Goal: Task Accomplishment & Management: Use online tool/utility

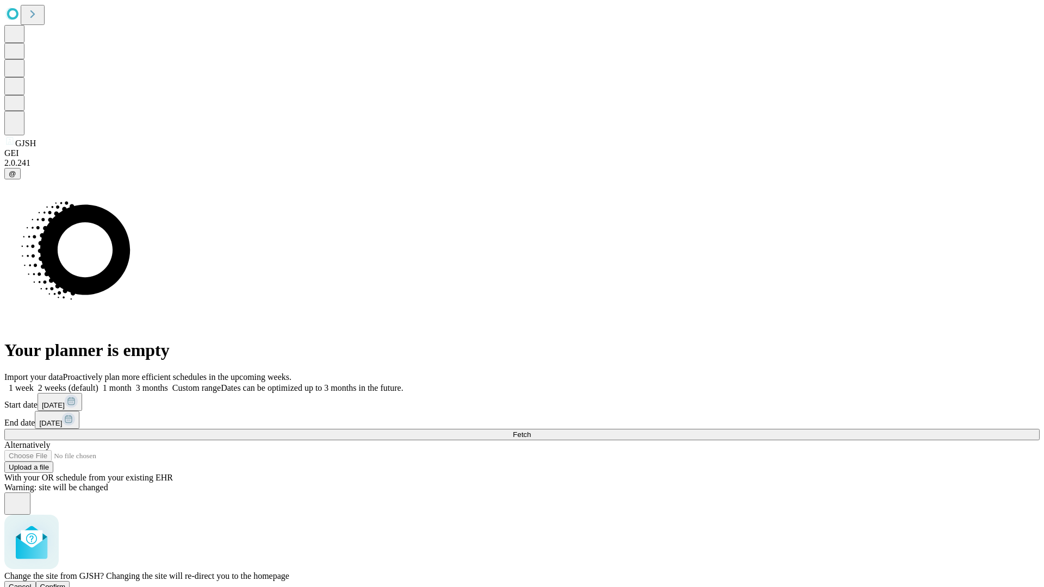
click at [66, 583] on span "Confirm" at bounding box center [53, 587] width 26 height 8
click at [34, 383] on label "1 week" at bounding box center [18, 387] width 29 height 9
click at [531, 431] on span "Fetch" at bounding box center [522, 435] width 18 height 8
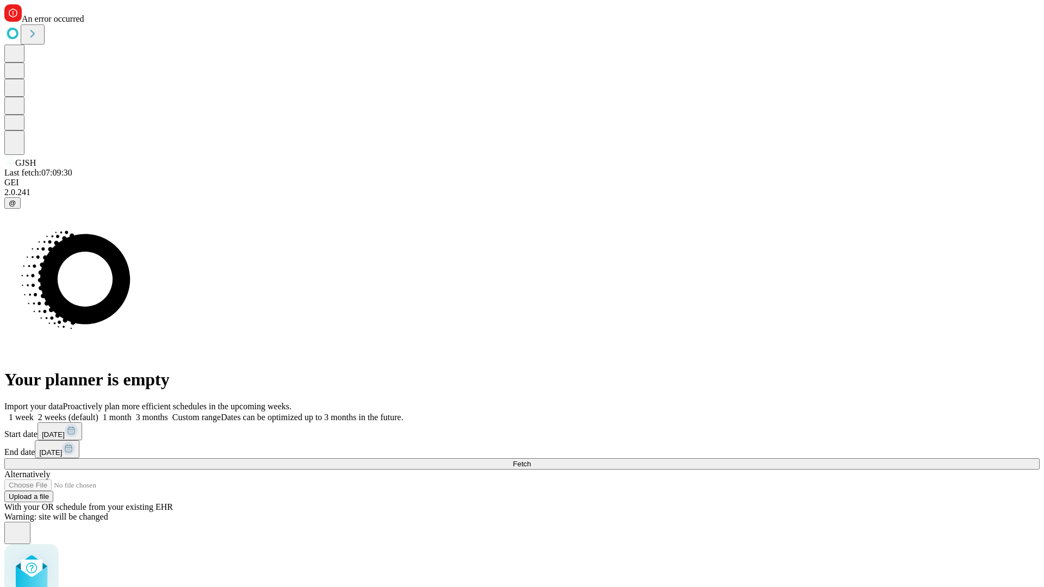
click at [34, 413] on label "1 week" at bounding box center [18, 417] width 29 height 9
click at [531, 460] on span "Fetch" at bounding box center [522, 464] width 18 height 8
click at [34, 413] on label "1 week" at bounding box center [18, 417] width 29 height 9
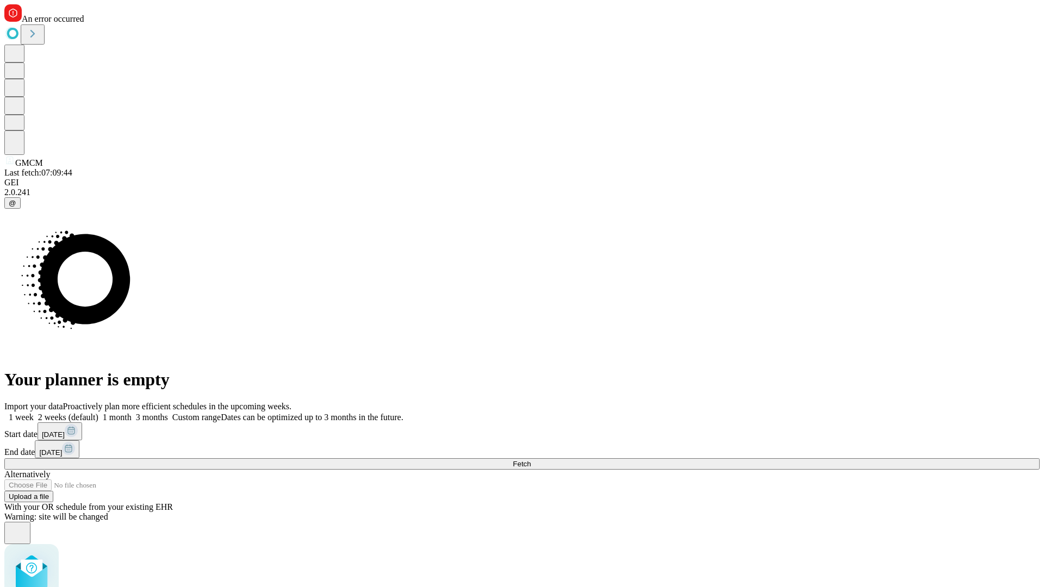
click at [531, 460] on span "Fetch" at bounding box center [522, 464] width 18 height 8
click at [34, 413] on label "1 week" at bounding box center [18, 417] width 29 height 9
click at [531, 460] on span "Fetch" at bounding box center [522, 464] width 18 height 8
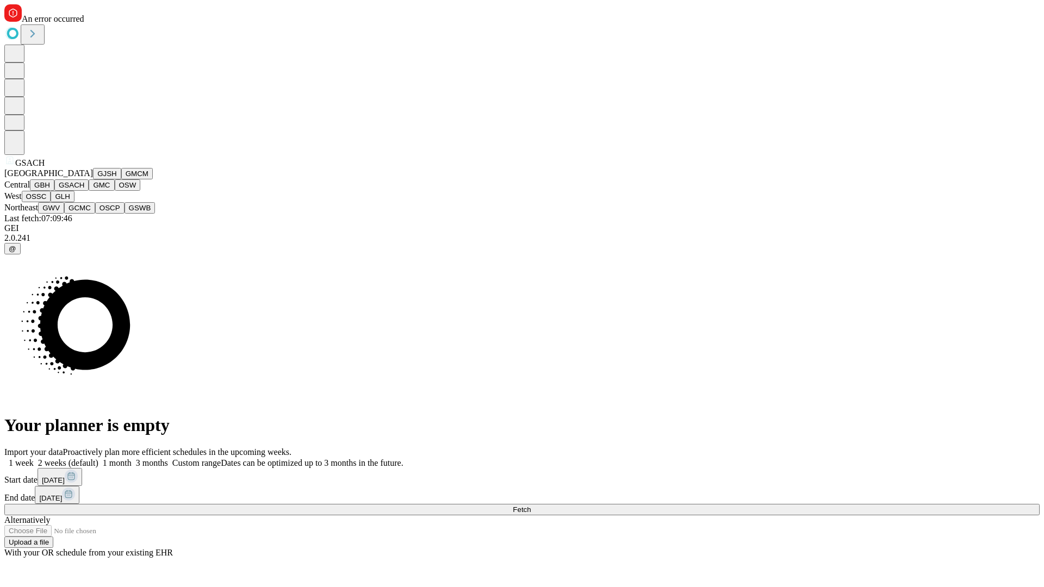
click at [89, 191] on button "GMC" at bounding box center [102, 184] width 26 height 11
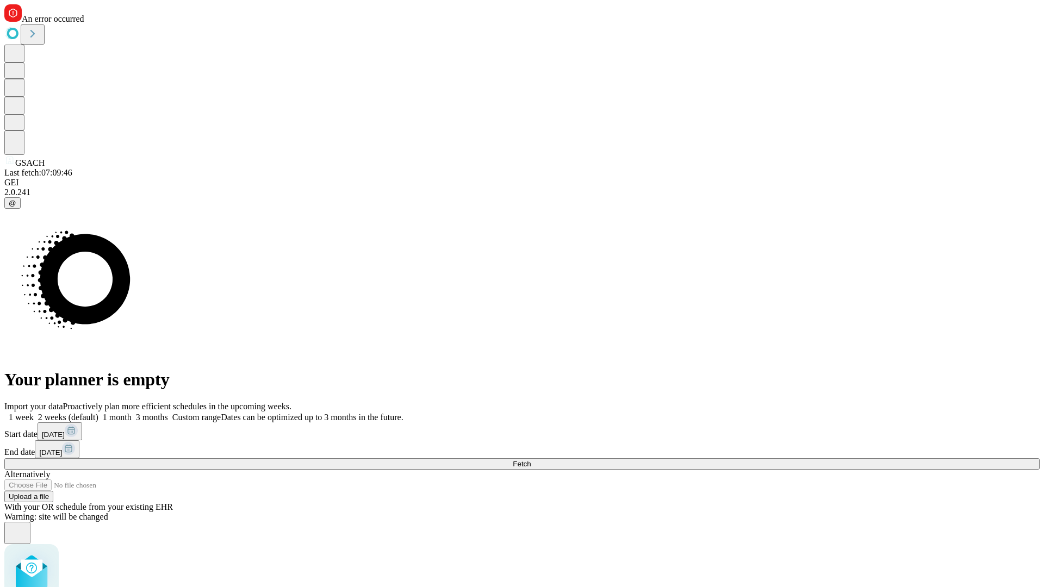
click at [34, 413] on label "1 week" at bounding box center [18, 417] width 29 height 9
click at [531, 460] on span "Fetch" at bounding box center [522, 464] width 18 height 8
click at [41, 413] on label "1 week" at bounding box center [22, 417] width 36 height 9
click at [531, 460] on span "Fetch" at bounding box center [522, 464] width 18 height 8
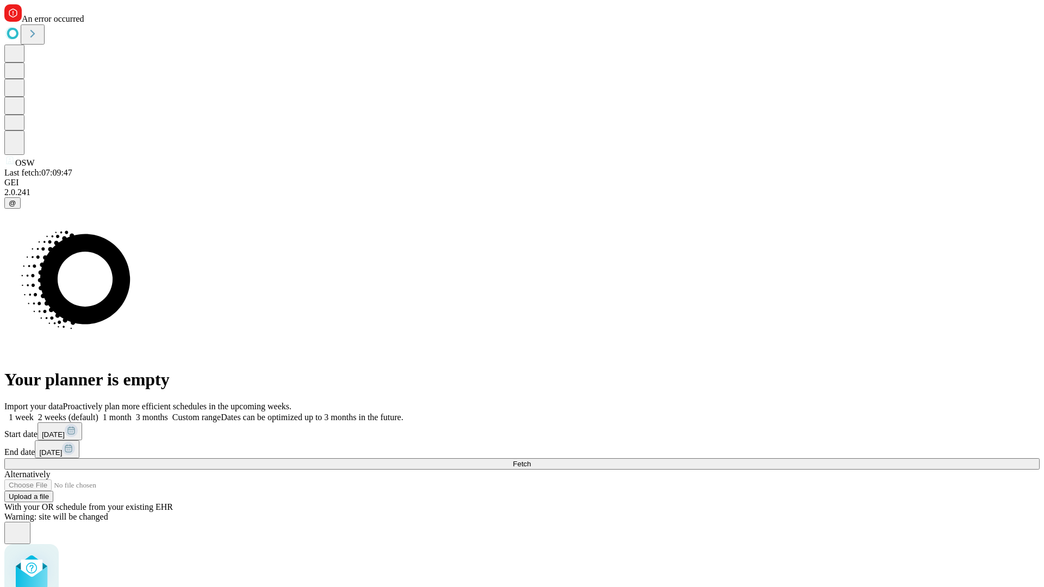
click at [34, 413] on label "1 week" at bounding box center [18, 417] width 29 height 9
click at [531, 460] on span "Fetch" at bounding box center [522, 464] width 18 height 8
click at [34, 413] on label "1 week" at bounding box center [18, 417] width 29 height 9
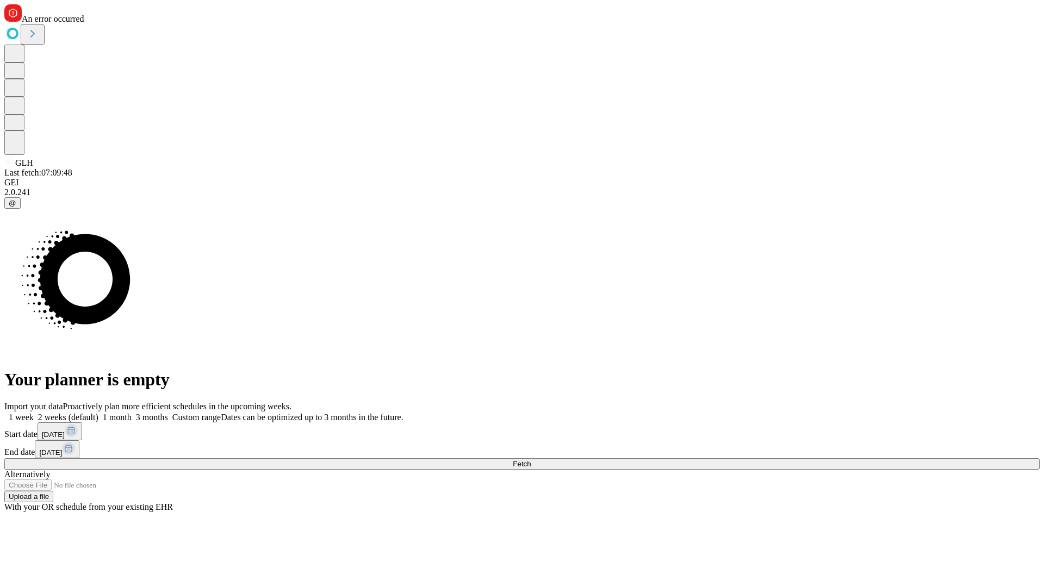
click at [531, 460] on span "Fetch" at bounding box center [522, 464] width 18 height 8
click at [34, 413] on label "1 week" at bounding box center [18, 417] width 29 height 9
click at [531, 460] on span "Fetch" at bounding box center [522, 464] width 18 height 8
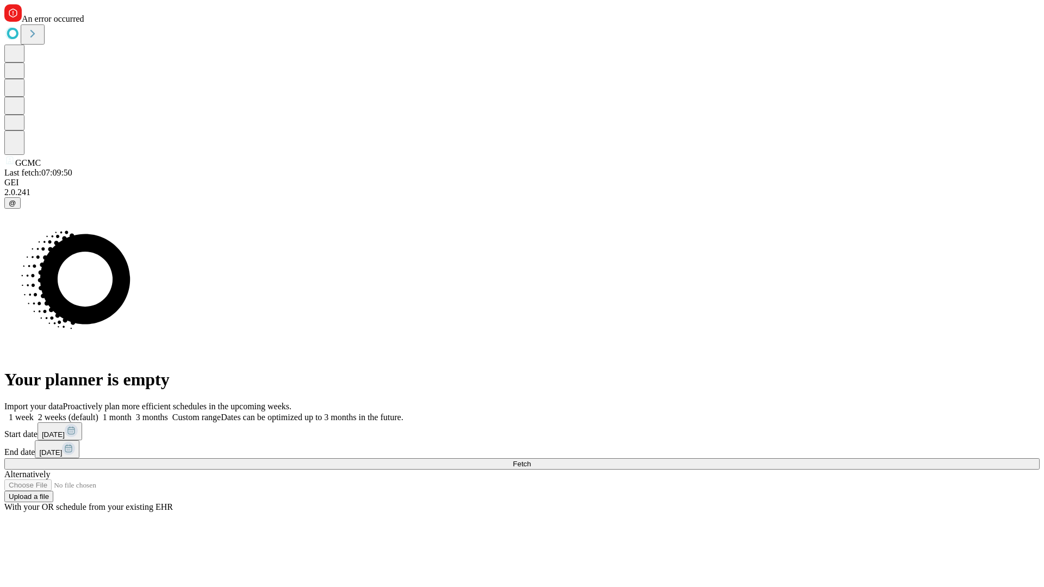
click at [34, 413] on label "1 week" at bounding box center [18, 417] width 29 height 9
click at [531, 460] on span "Fetch" at bounding box center [522, 464] width 18 height 8
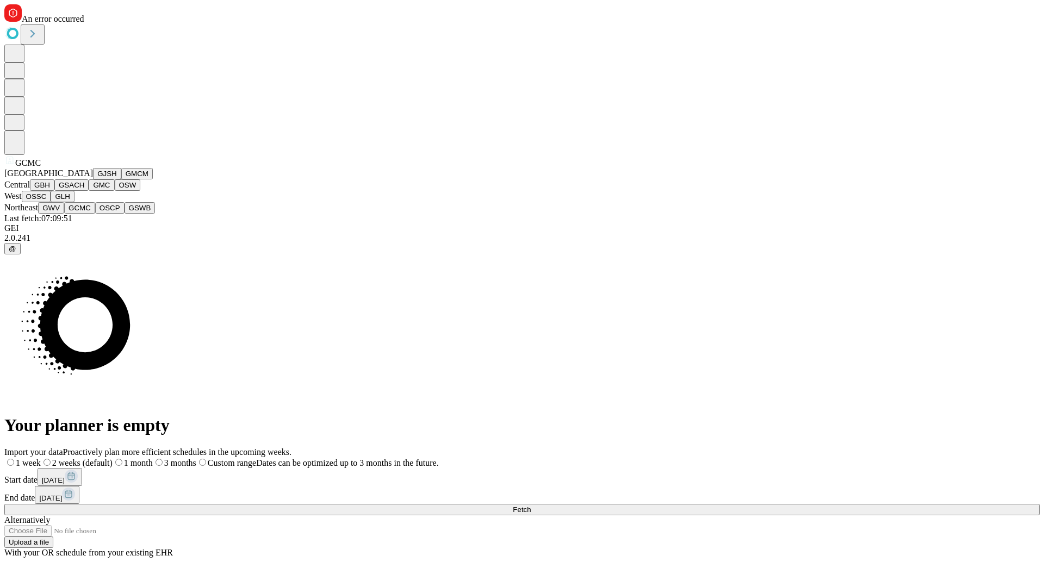
click at [95, 214] on button "OSCP" at bounding box center [109, 207] width 29 height 11
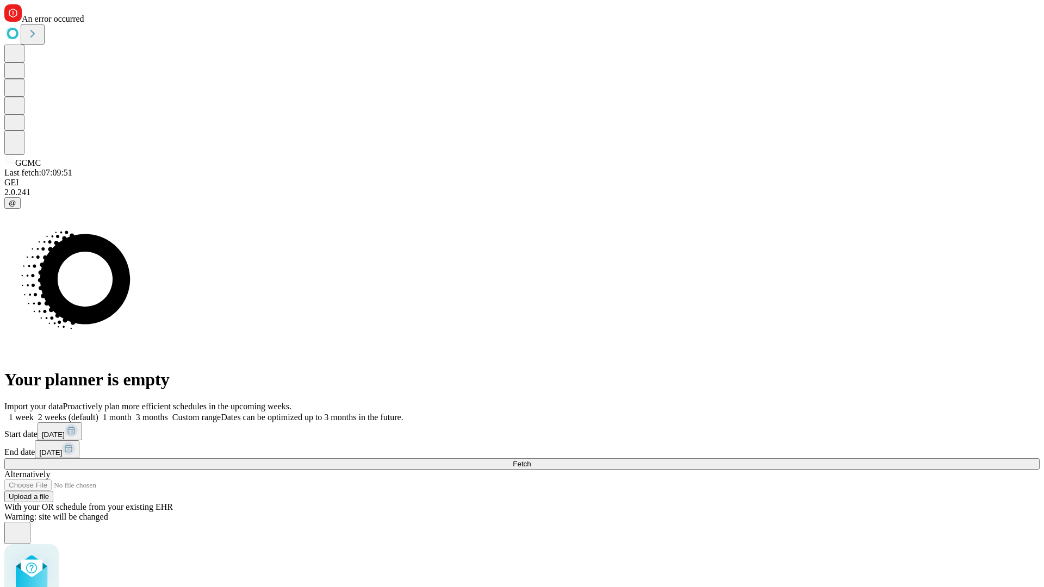
click at [34, 413] on label "1 week" at bounding box center [18, 417] width 29 height 9
click at [531, 460] on span "Fetch" at bounding box center [522, 464] width 18 height 8
